Goal: Task Accomplishment & Management: Manage account settings

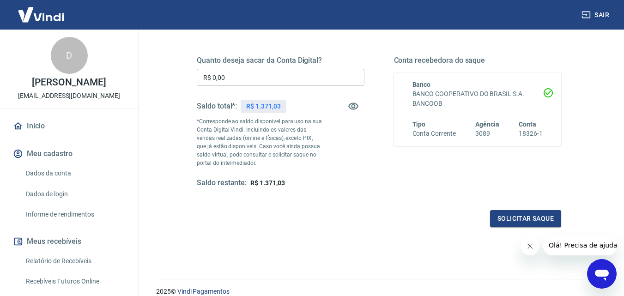
scroll to position [77, 0]
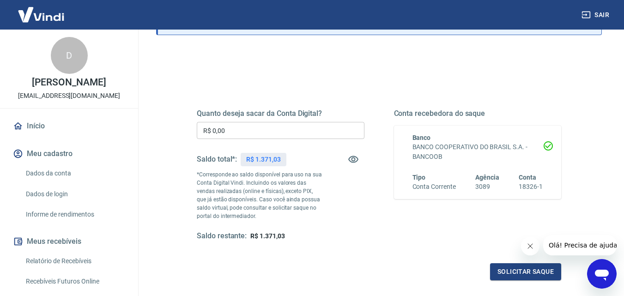
click at [250, 133] on input "R$ 0,00" at bounding box center [281, 130] width 168 height 17
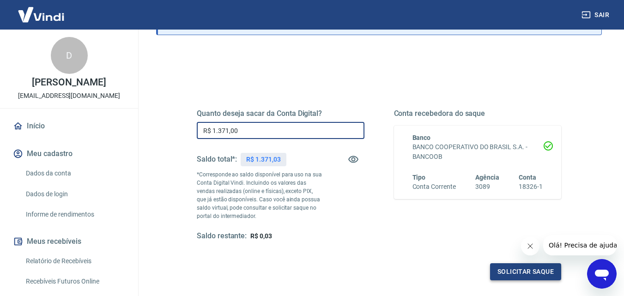
type input "R$ 1.371,00"
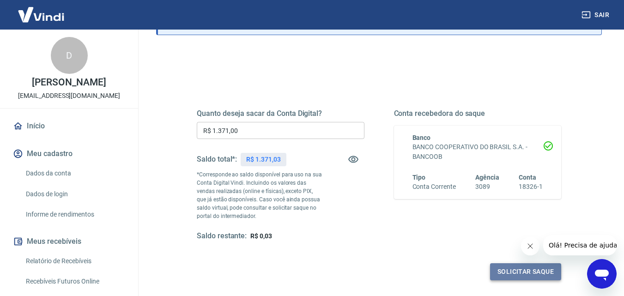
click at [523, 269] on button "Solicitar saque" at bounding box center [525, 271] width 71 height 17
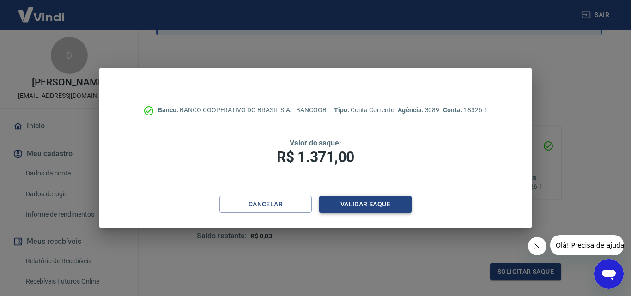
click at [381, 205] on button "Validar saque" at bounding box center [365, 204] width 92 height 17
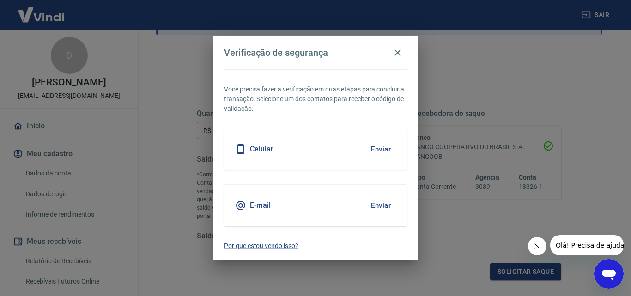
click at [271, 152] on h5 "Celular" at bounding box center [262, 149] width 24 height 9
click at [379, 147] on button "Enviar" at bounding box center [381, 148] width 30 height 19
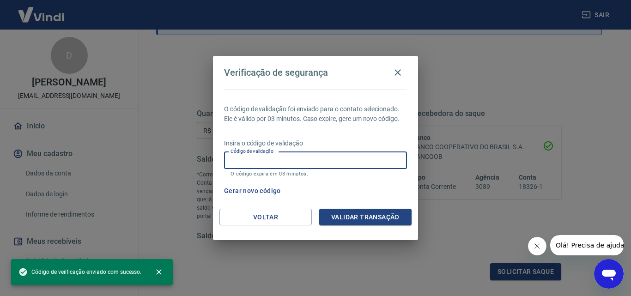
click at [372, 164] on input "Código de validação" at bounding box center [315, 160] width 183 height 17
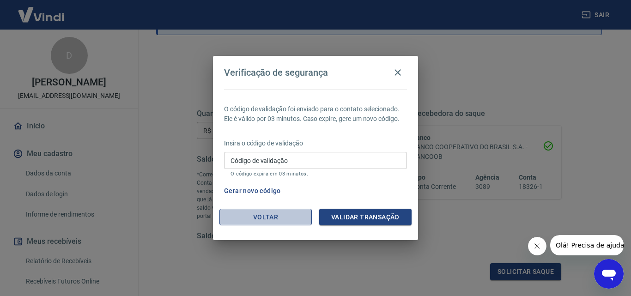
click at [280, 217] on button "Voltar" at bounding box center [265, 217] width 92 height 17
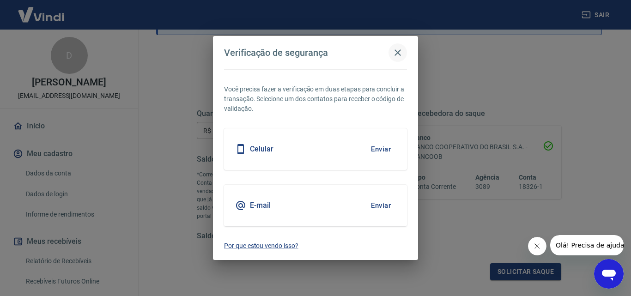
click at [395, 56] on icon "button" at bounding box center [397, 52] width 11 height 11
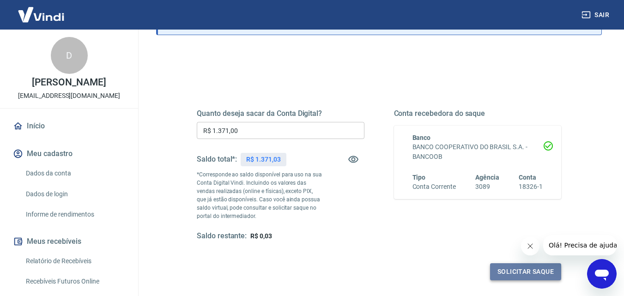
click at [528, 275] on button "Solicitar saque" at bounding box center [525, 271] width 71 height 17
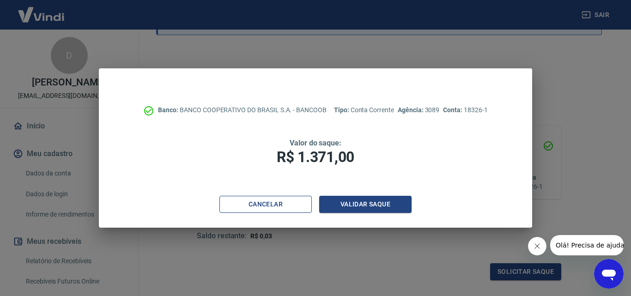
click at [289, 208] on button "Cancelar" at bounding box center [265, 204] width 92 height 17
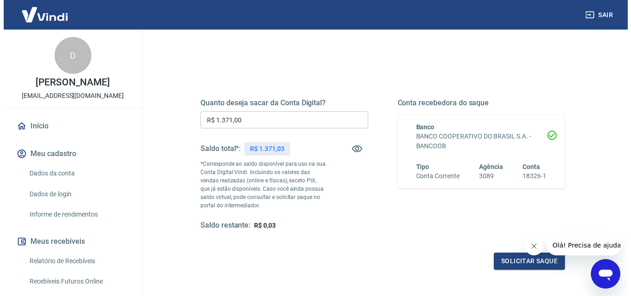
scroll to position [169, 0]
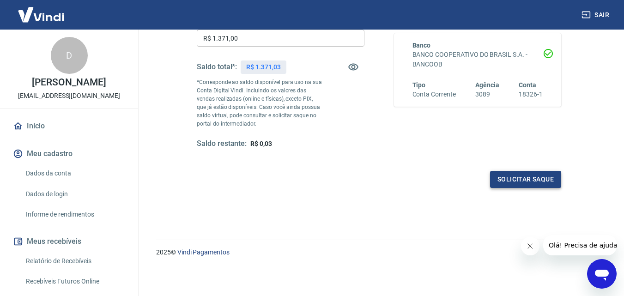
click at [522, 176] on button "Solicitar saque" at bounding box center [525, 179] width 71 height 17
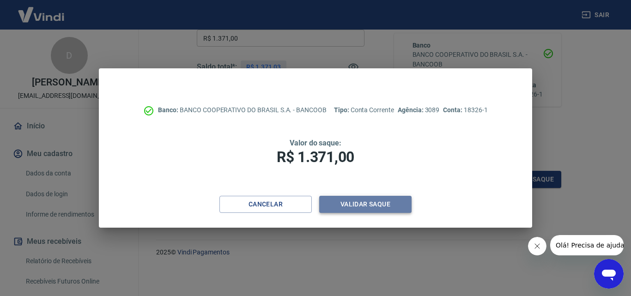
click at [369, 205] on button "Validar saque" at bounding box center [365, 204] width 92 height 17
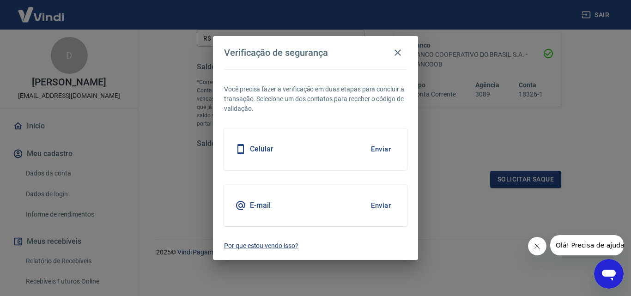
click at [259, 149] on h5 "Celular" at bounding box center [262, 149] width 24 height 9
click at [377, 150] on button "Enviar" at bounding box center [381, 148] width 30 height 19
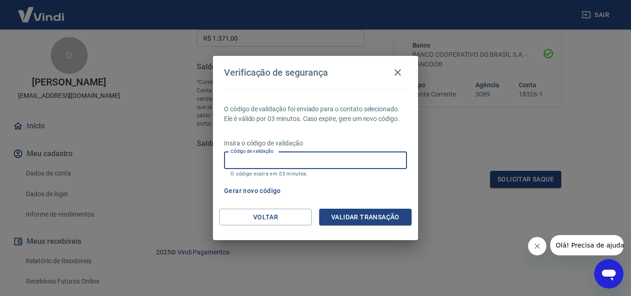
click at [350, 162] on input "Código de validação" at bounding box center [315, 160] width 183 height 17
type input "776390"
click at [361, 218] on button "Validar transação" at bounding box center [365, 217] width 92 height 17
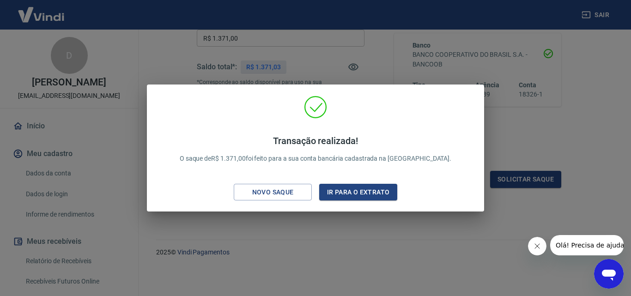
click at [518, 110] on div "Transação realizada! O saque de R$ 1.371,00 foi feito para a sua conta bancária…" at bounding box center [315, 148] width 631 height 296
